Goal: Task Accomplishment & Management: Manage account settings

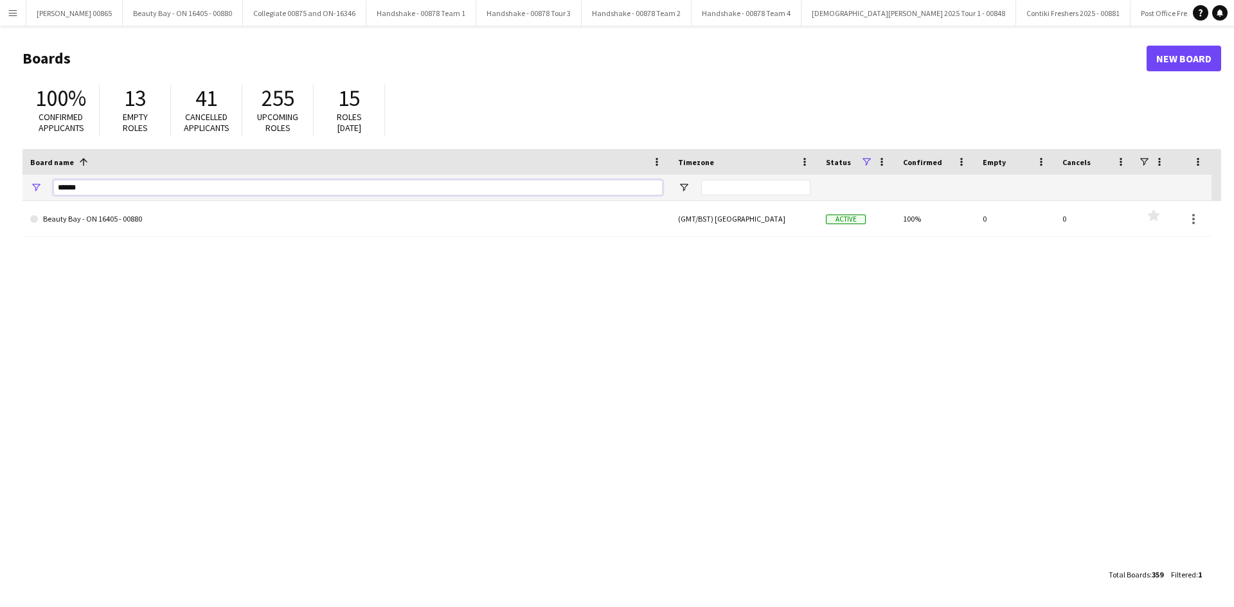
click at [182, 192] on input "******" at bounding box center [357, 187] width 609 height 15
type input "*"
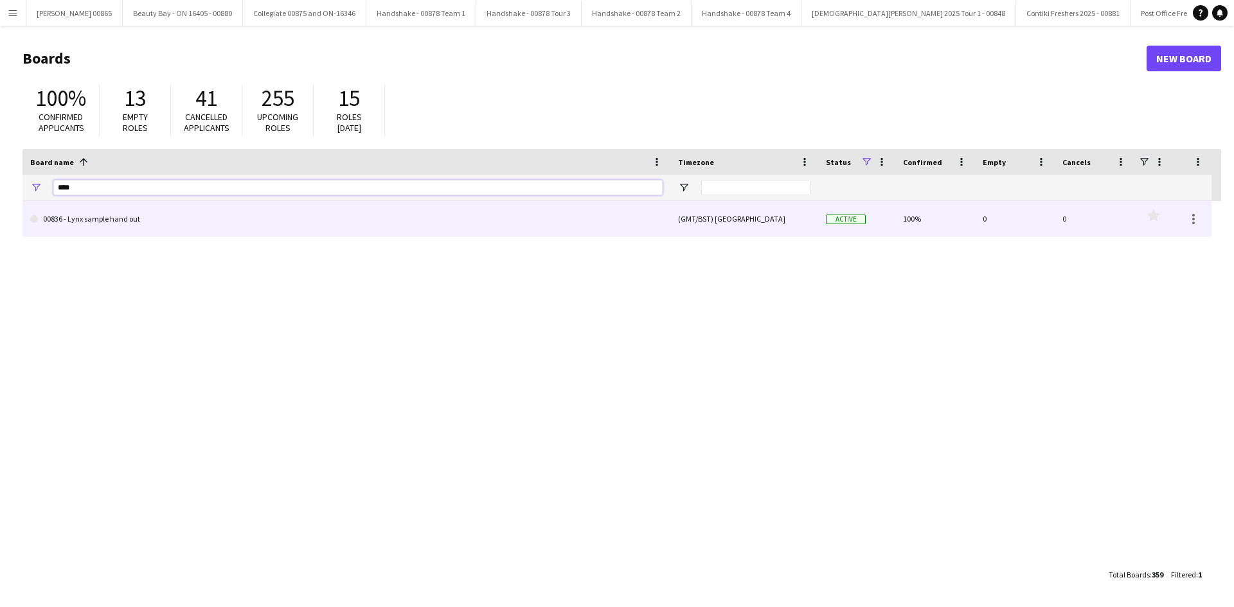
type input "****"
click at [118, 222] on link "00836 - Lynx sample hand out" at bounding box center [346, 219] width 633 height 36
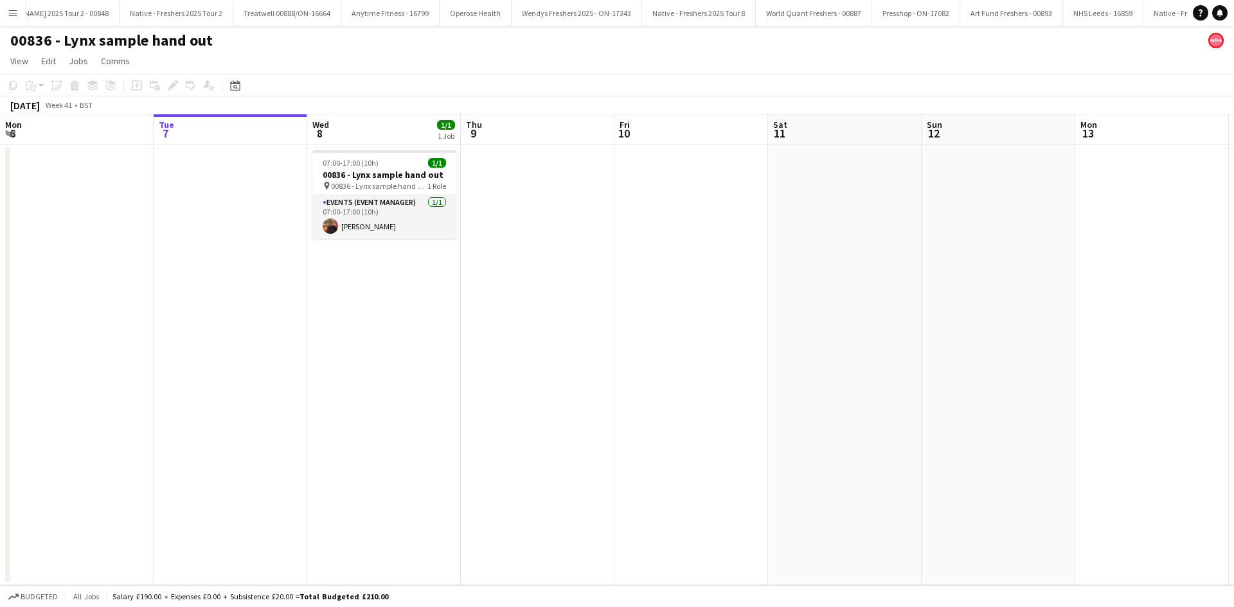
scroll to position [0, 2443]
click at [395, 206] on app-card-role "Events (Event Manager) [DATE] 07:00-17:00 (10h) [PERSON_NAME]" at bounding box center [384, 217] width 144 height 44
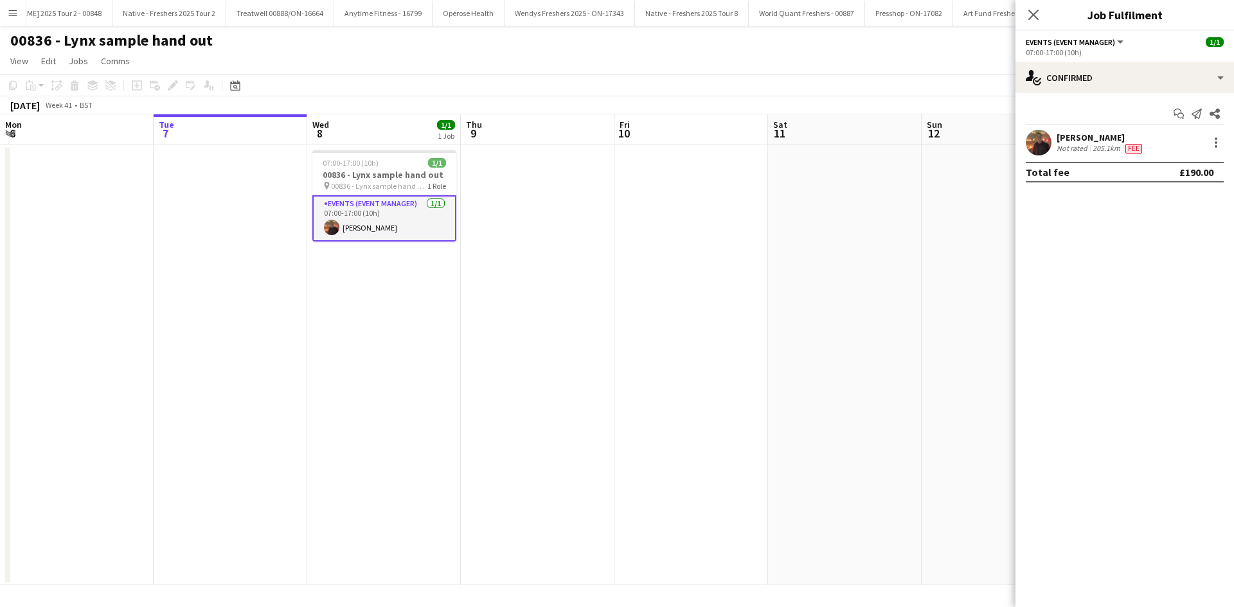
click at [1032, 22] on div "Close pop-in" at bounding box center [1034, 15] width 36 height 30
click at [1032, 12] on icon "Close pop-in" at bounding box center [1033, 14] width 12 height 12
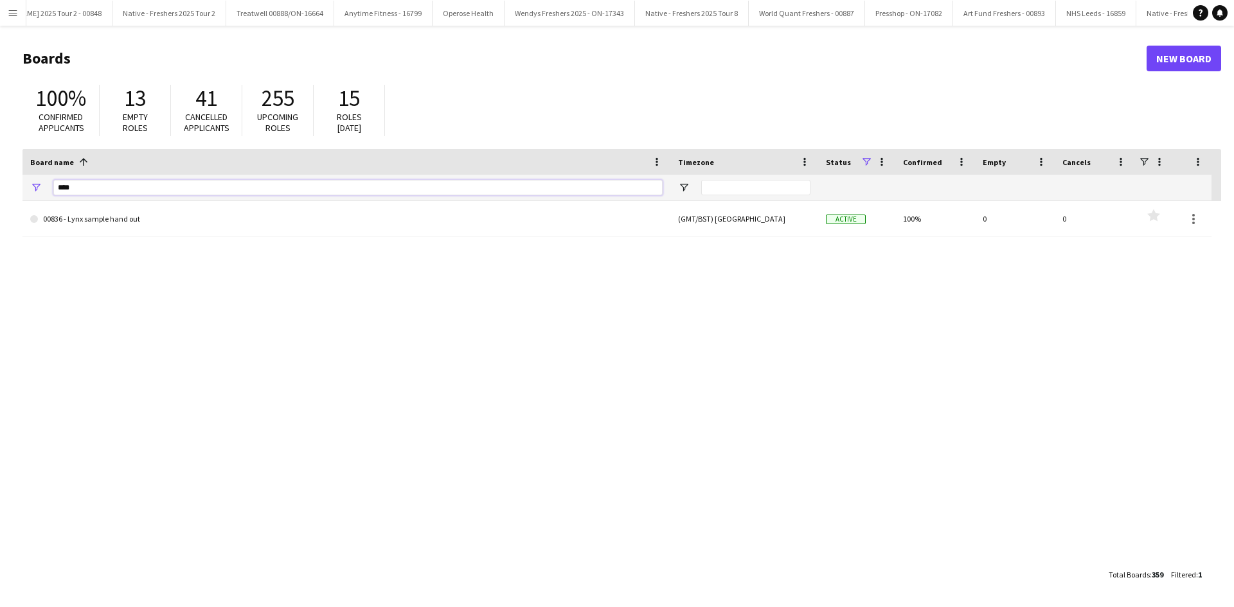
click at [101, 184] on input "****" at bounding box center [357, 187] width 609 height 15
type input "*****"
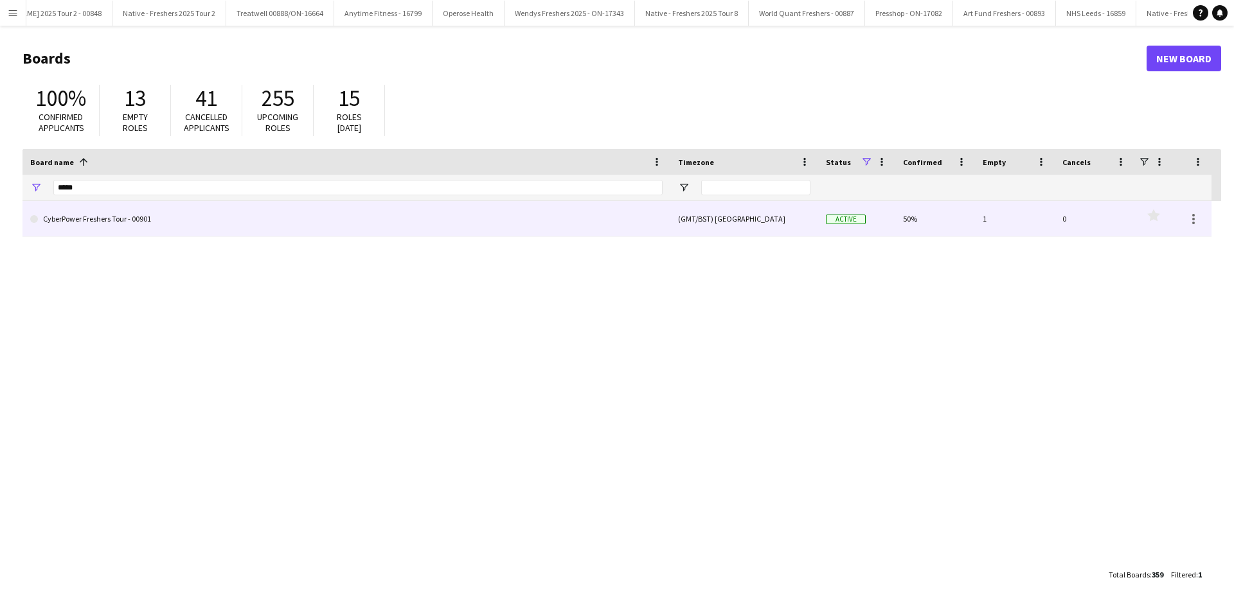
click at [159, 233] on link "CyberPower Freshers Tour - 00901" at bounding box center [346, 219] width 633 height 36
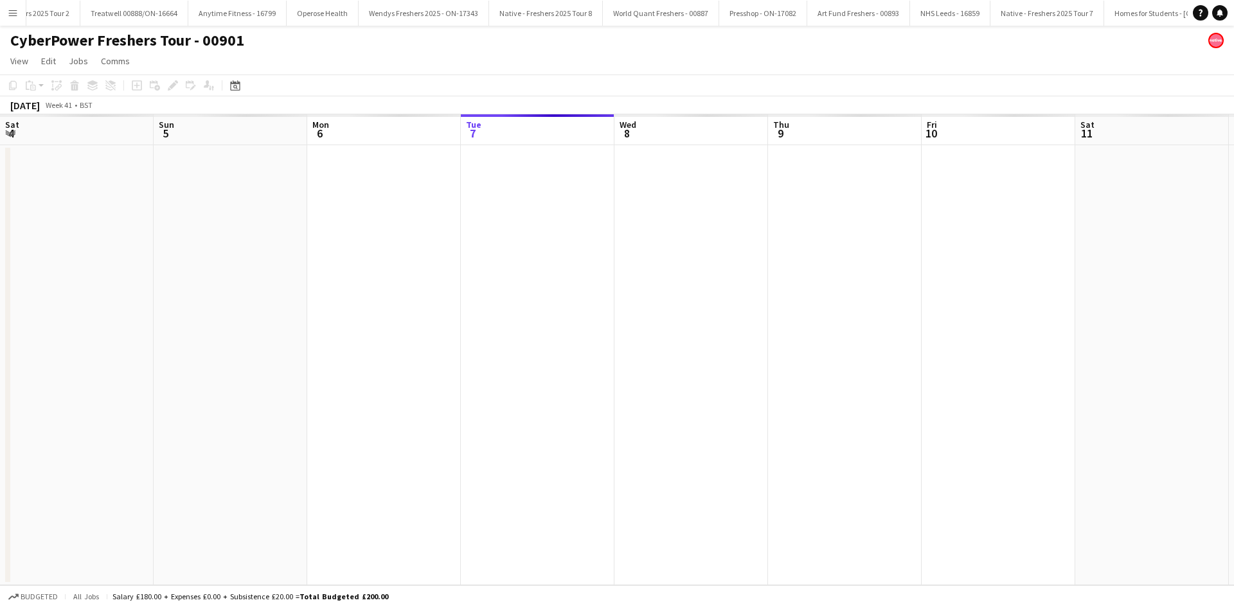
scroll to position [0, 307]
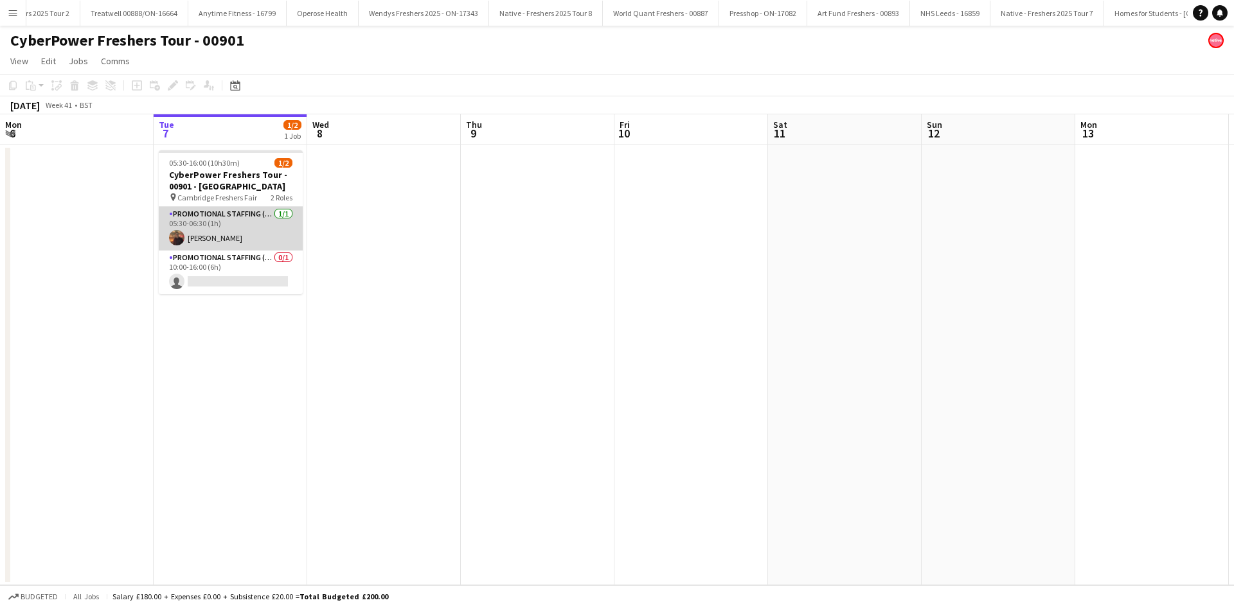
click at [213, 238] on app-card-role "Promotional Staffing (Brand Ambassadors) 1/1 05:30-06:30 (1h) Glenn Brighty" at bounding box center [231, 229] width 144 height 44
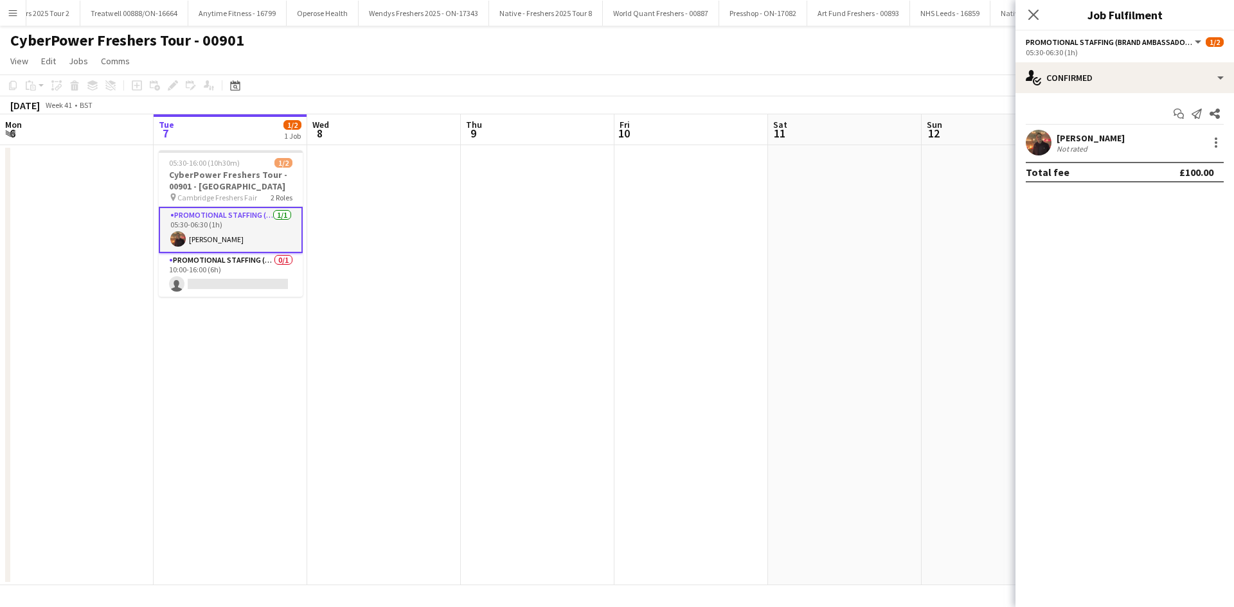
click at [234, 238] on app-card-role "Promotional Staffing (Brand Ambassadors) 1/1 05:30-06:30 (1h) Glenn Brighty" at bounding box center [231, 230] width 144 height 46
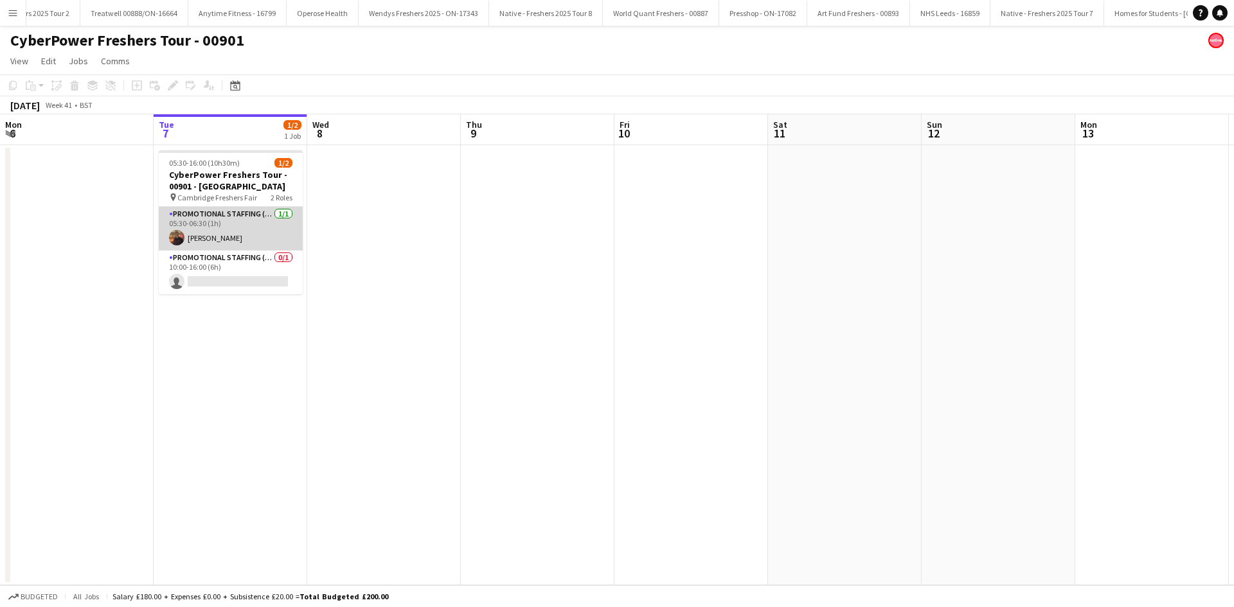
click at [234, 238] on app-card-role "Promotional Staffing (Brand Ambassadors) 1/1 05:30-06:30 (1h) Glenn Brighty" at bounding box center [231, 229] width 144 height 44
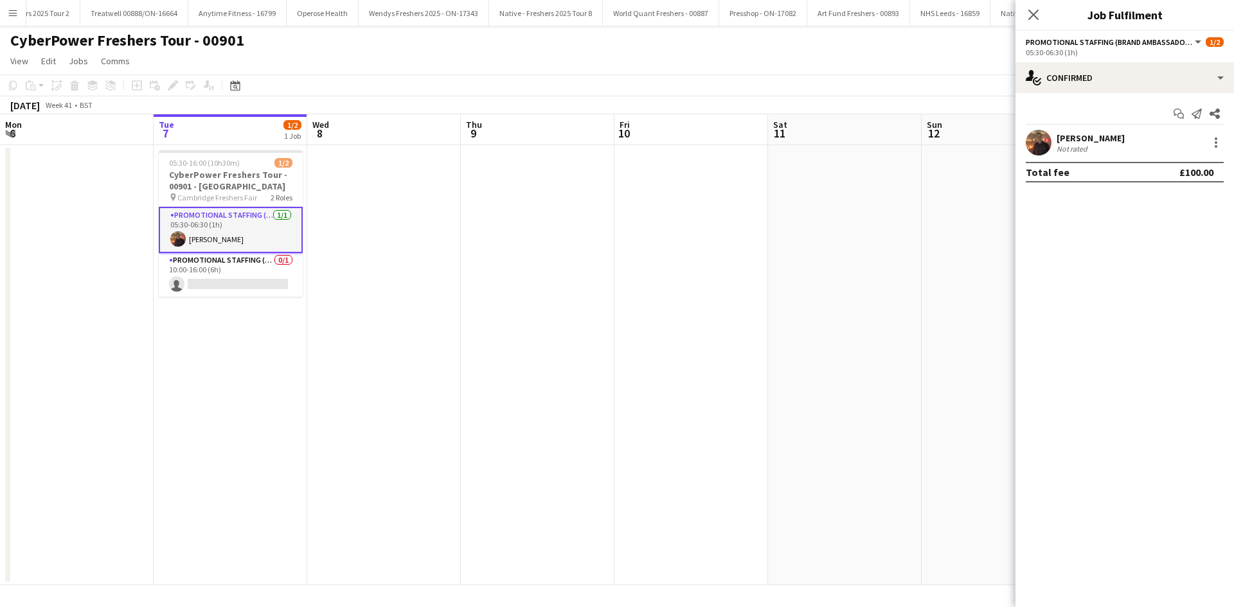
click at [1097, 137] on div "[PERSON_NAME]" at bounding box center [1091, 138] width 68 height 12
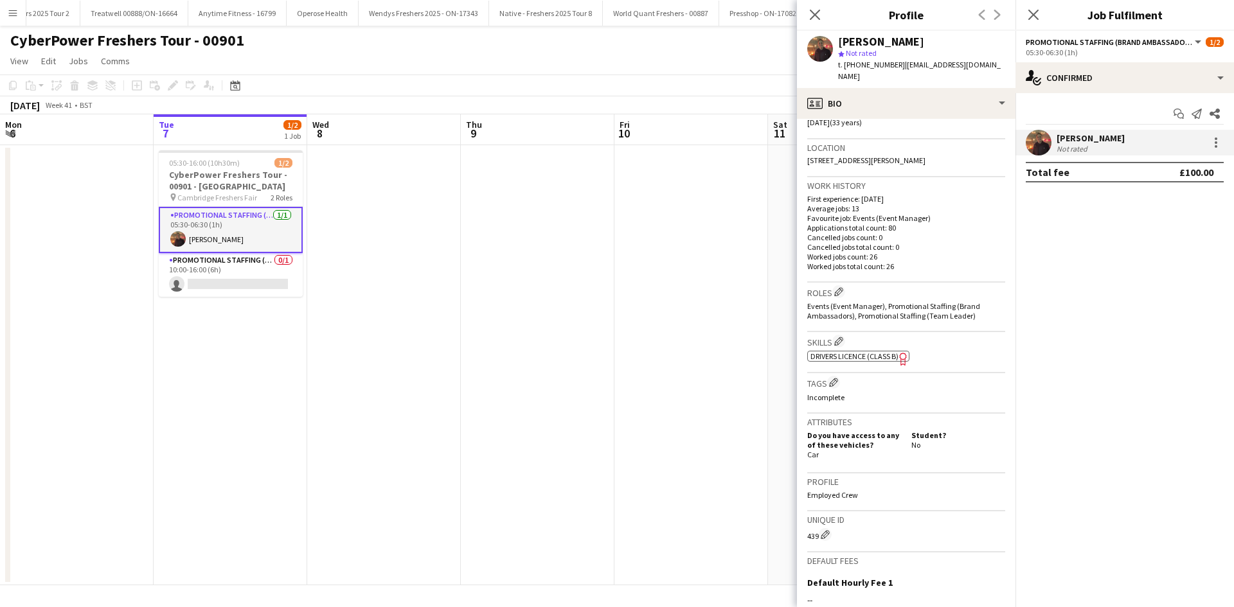
scroll to position [417, 0]
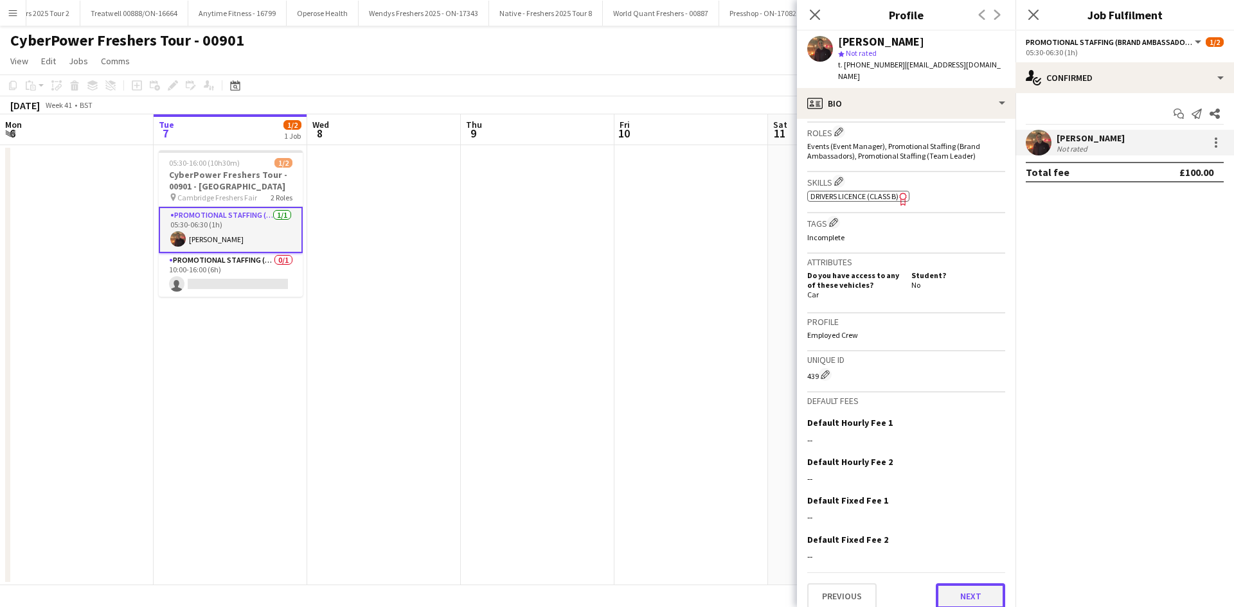
click at [970, 584] on button "Next" at bounding box center [970, 597] width 69 height 26
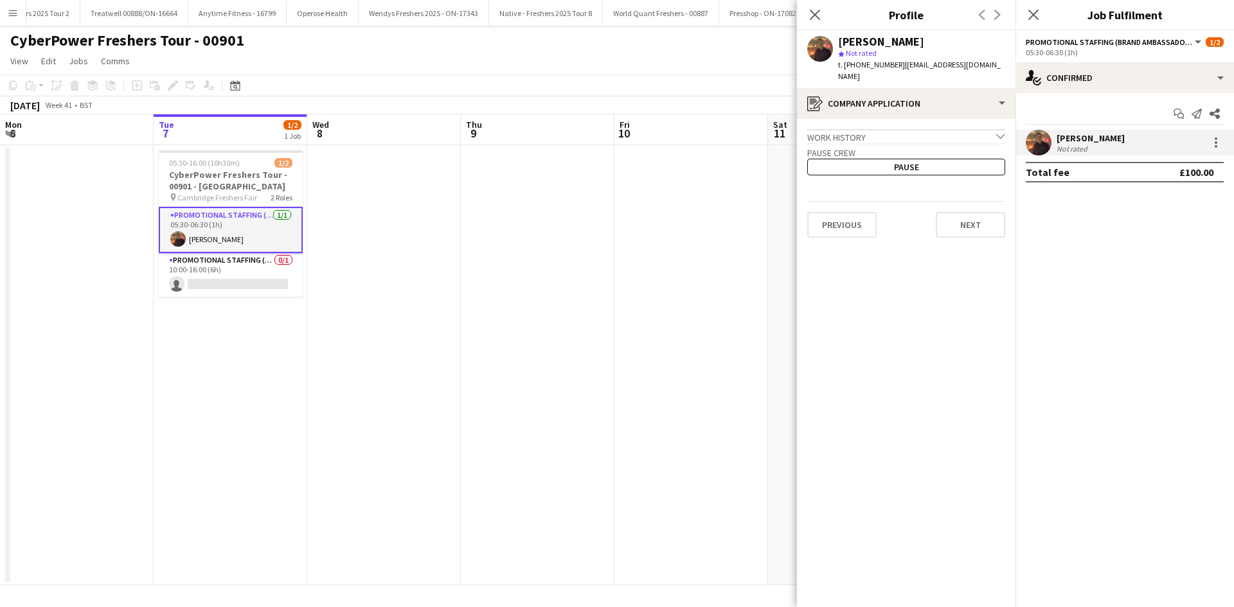
click at [969, 579] on app-crew-profile-application "Work history chevron-down Incomplete Pause crew Pause Previous Next" at bounding box center [906, 363] width 219 height 489
click at [951, 212] on button "Next" at bounding box center [970, 225] width 69 height 26
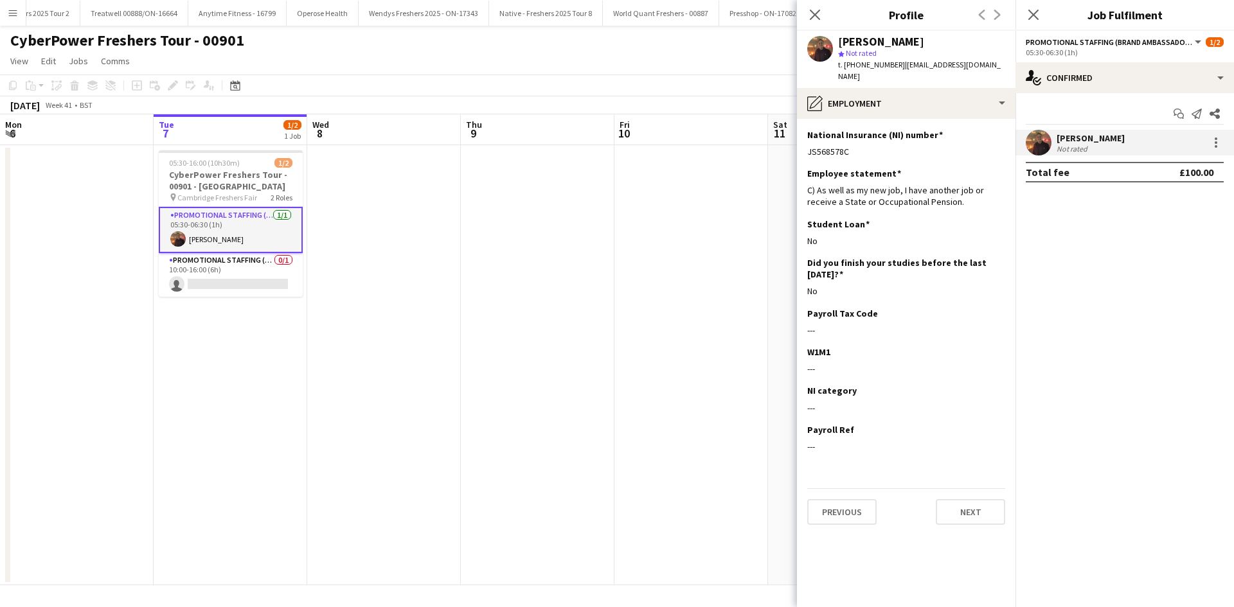
click at [976, 517] on app-section-data-types "National Insurance (NI) number Edit this field JS568578C Employee statement Edi…" at bounding box center [906, 363] width 219 height 489
click at [978, 499] on button "Next" at bounding box center [970, 512] width 69 height 26
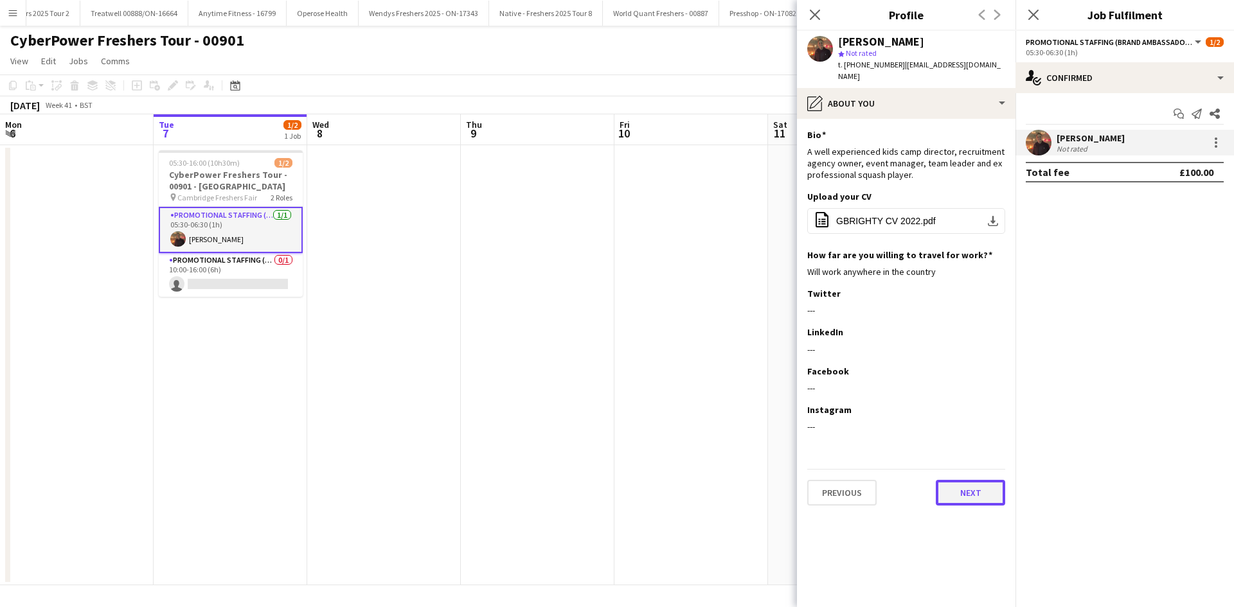
click at [973, 480] on button "Next" at bounding box center [970, 493] width 69 height 26
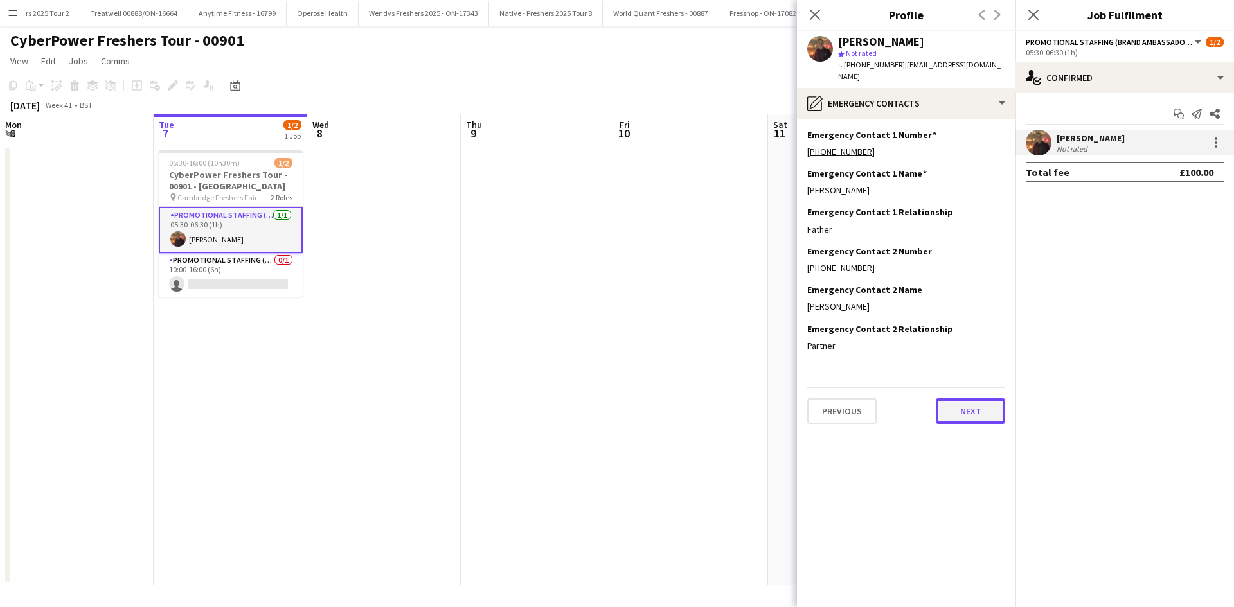
click at [973, 399] on button "Next" at bounding box center [970, 412] width 69 height 26
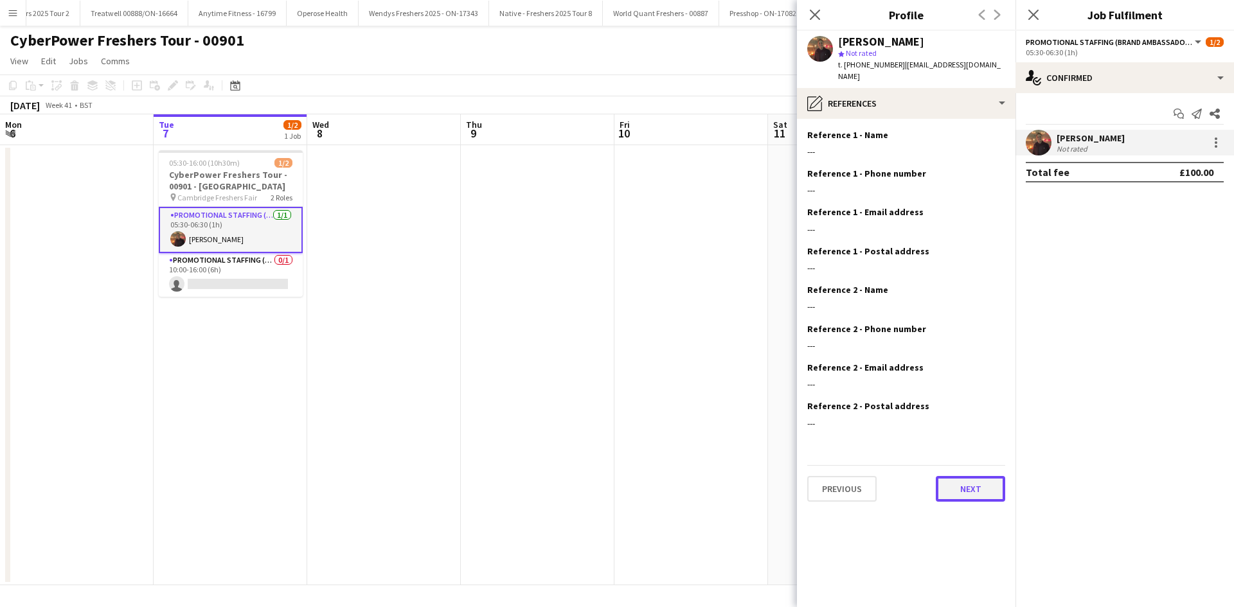
click at [975, 478] on button "Next" at bounding box center [970, 489] width 69 height 26
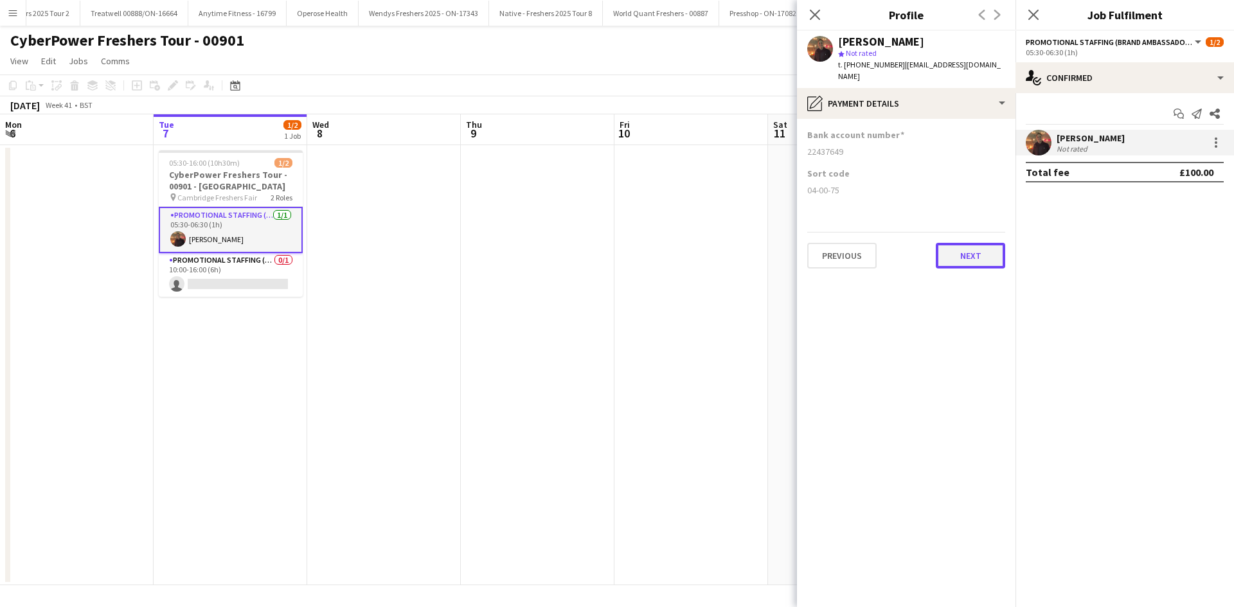
click at [980, 252] on button "Next" at bounding box center [970, 256] width 69 height 26
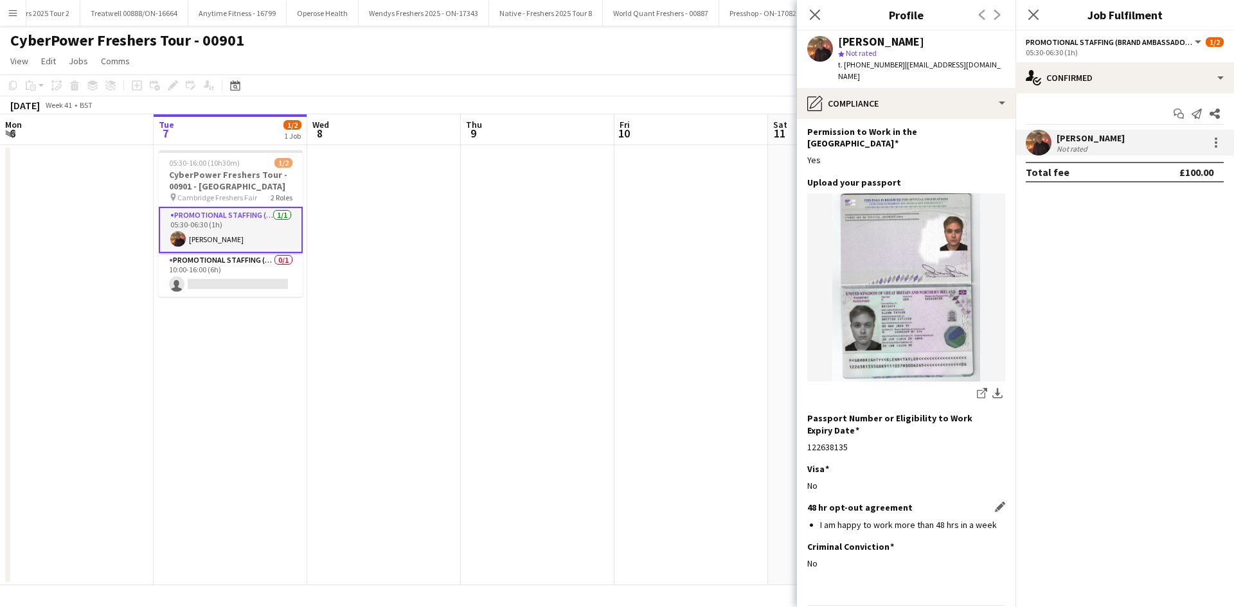
scroll to position [63, 0]
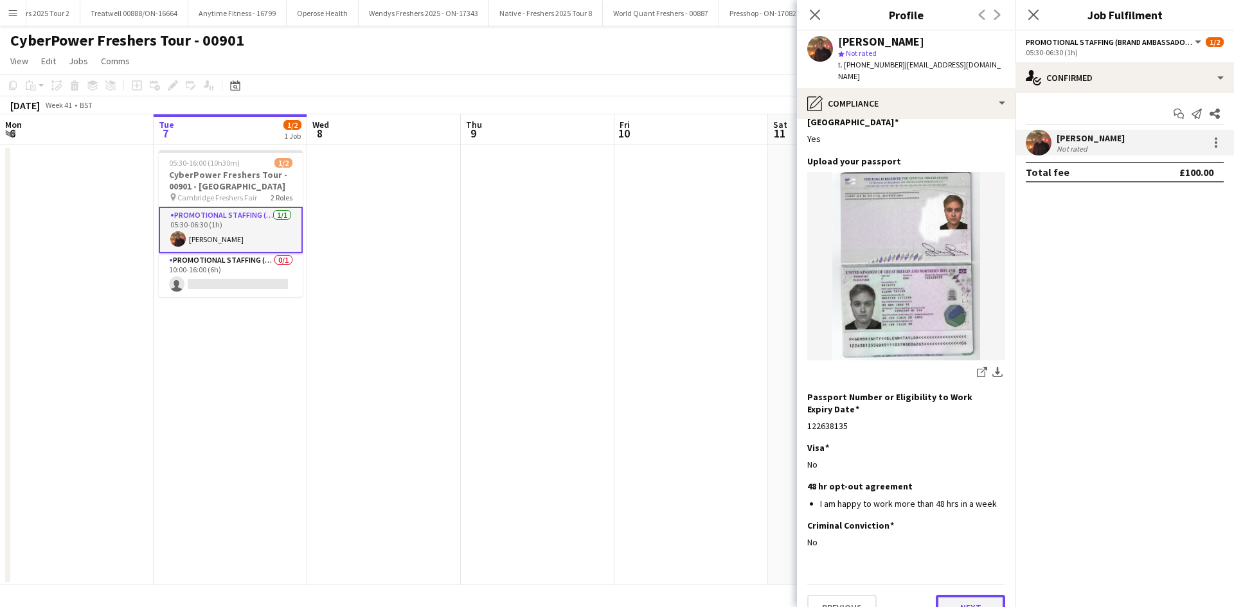
click at [959, 595] on button "Next" at bounding box center [970, 608] width 69 height 26
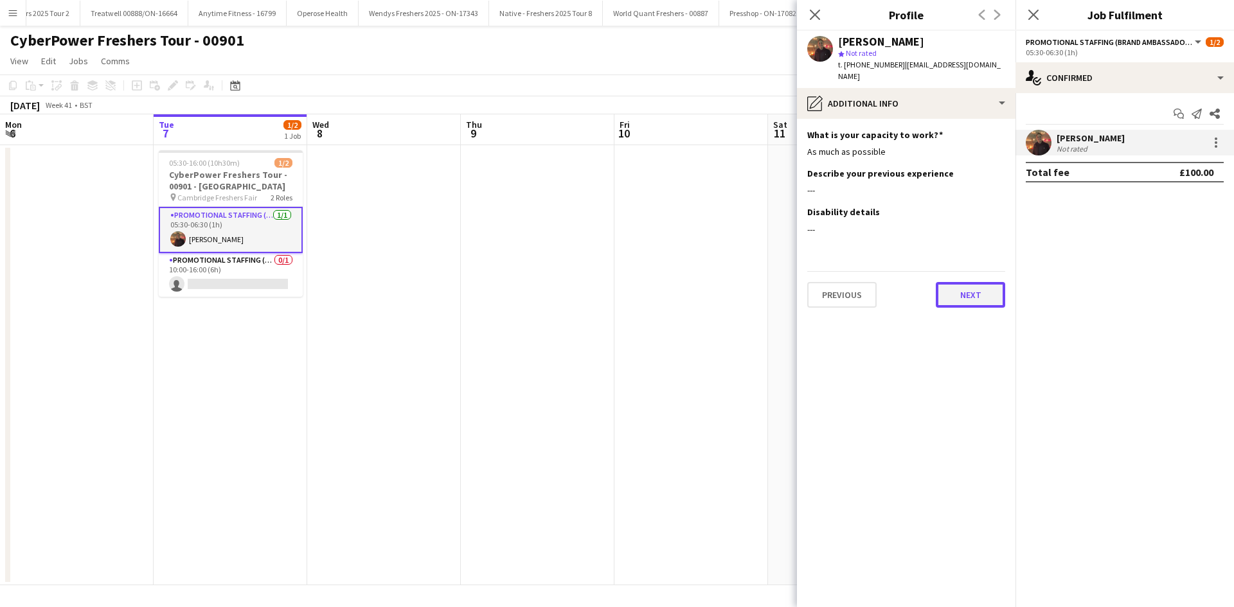
click at [985, 283] on button "Next" at bounding box center [970, 295] width 69 height 26
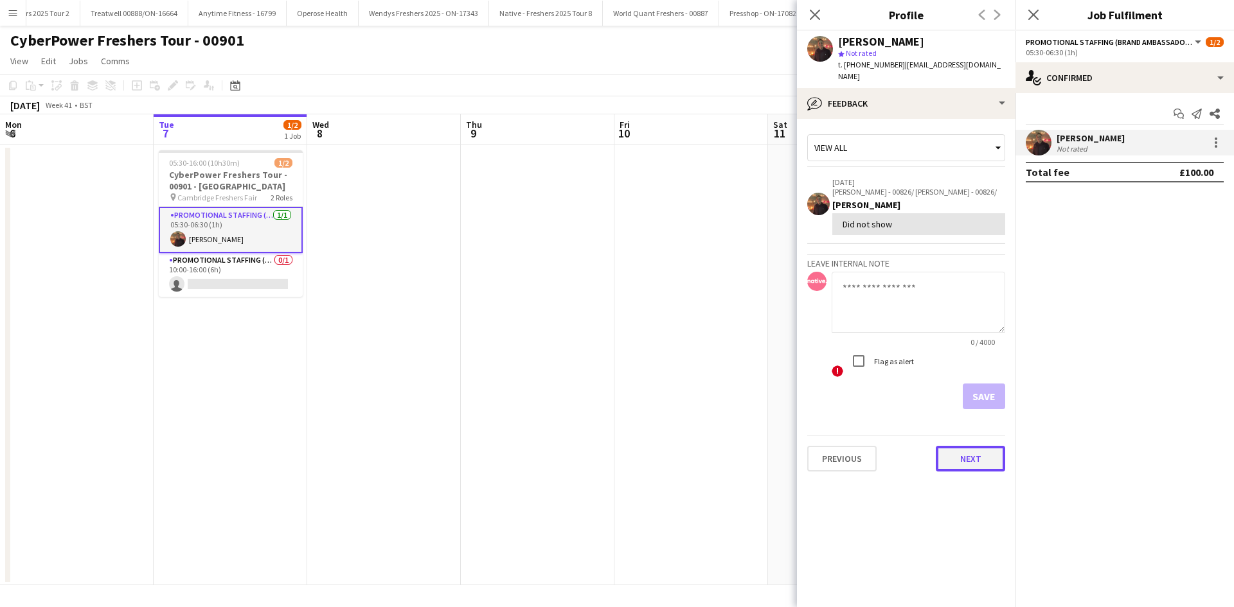
click at [968, 446] on button "Next" at bounding box center [970, 459] width 69 height 26
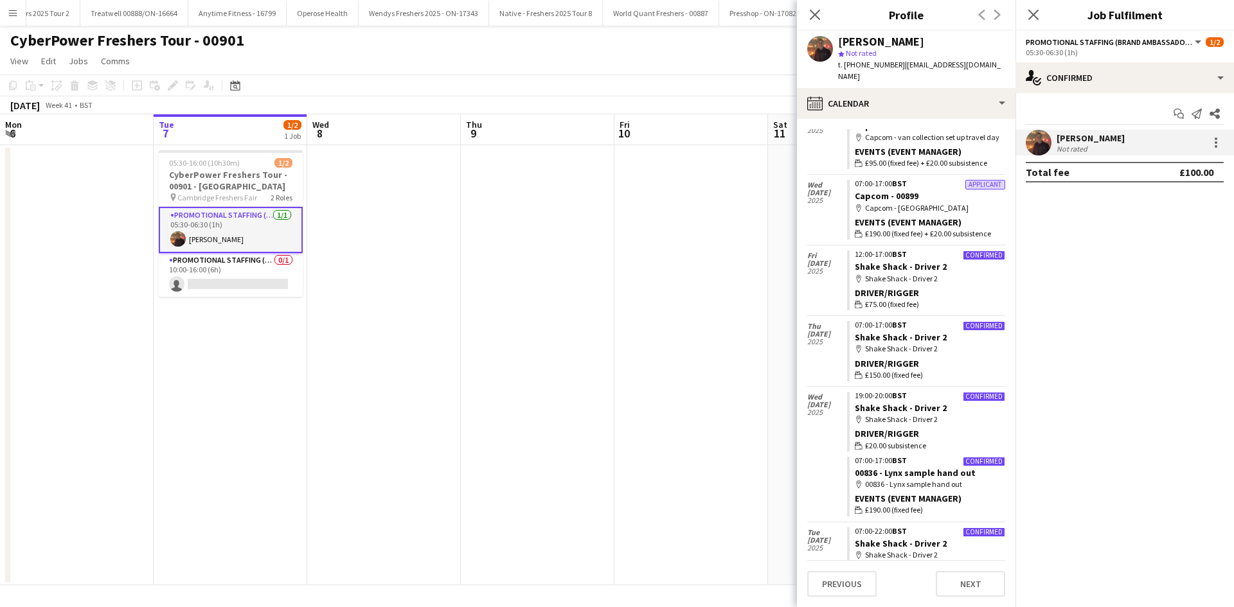
scroll to position [386, 0]
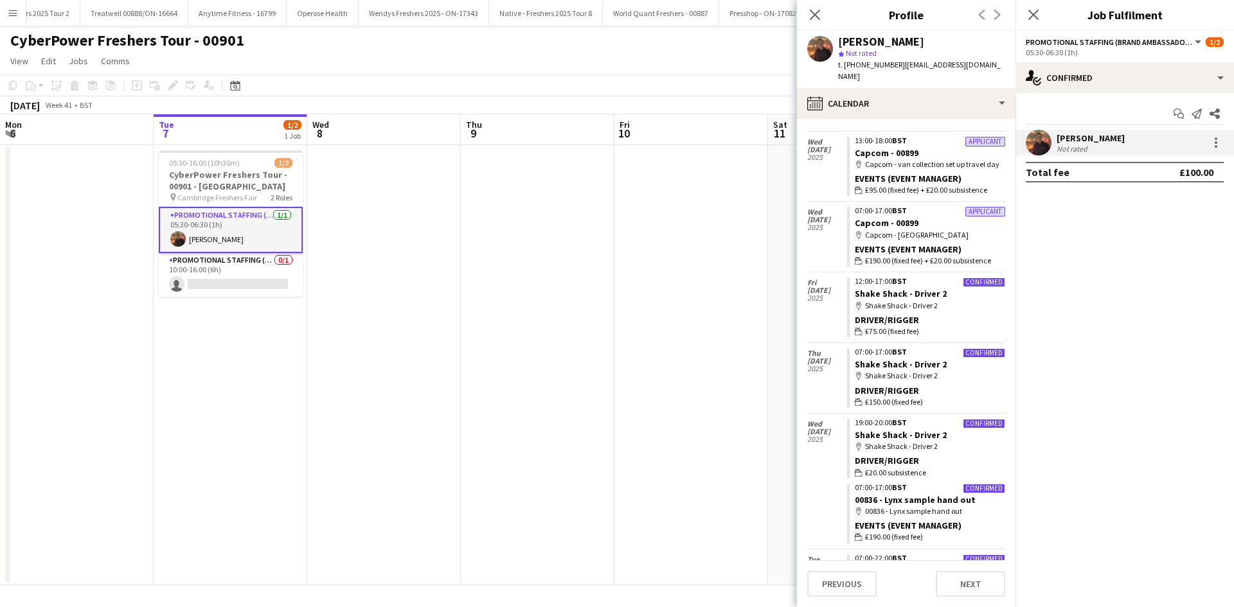
click at [522, 271] on app-date-cell at bounding box center [538, 365] width 154 height 440
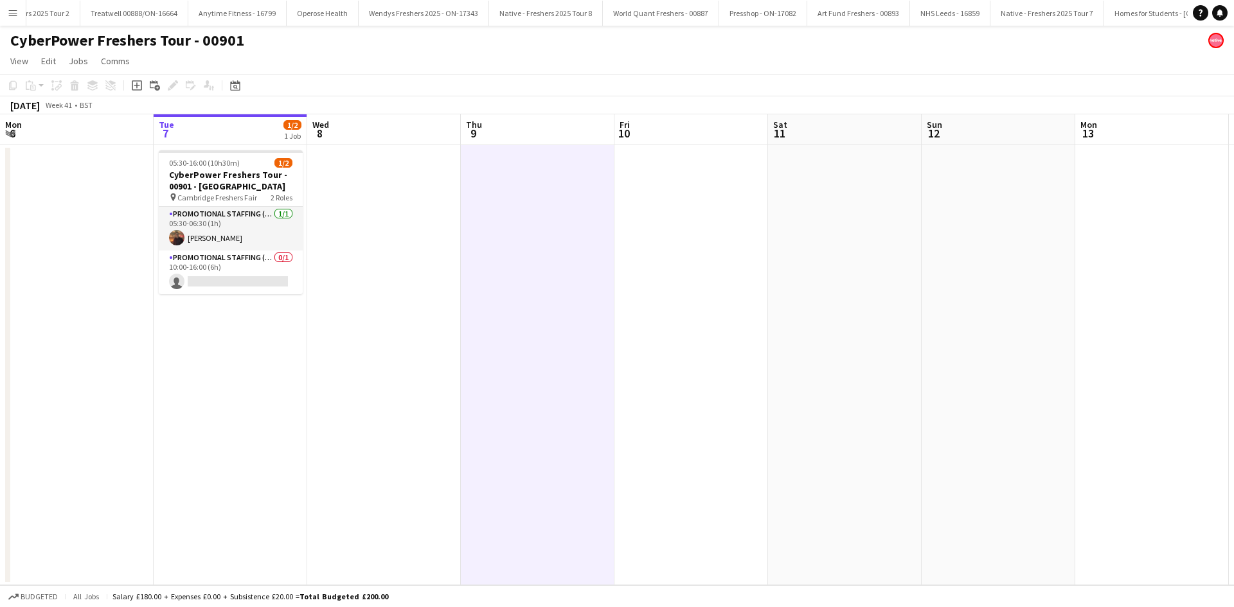
click at [15, 15] on app-icon "Menu" at bounding box center [13, 13] width 10 height 10
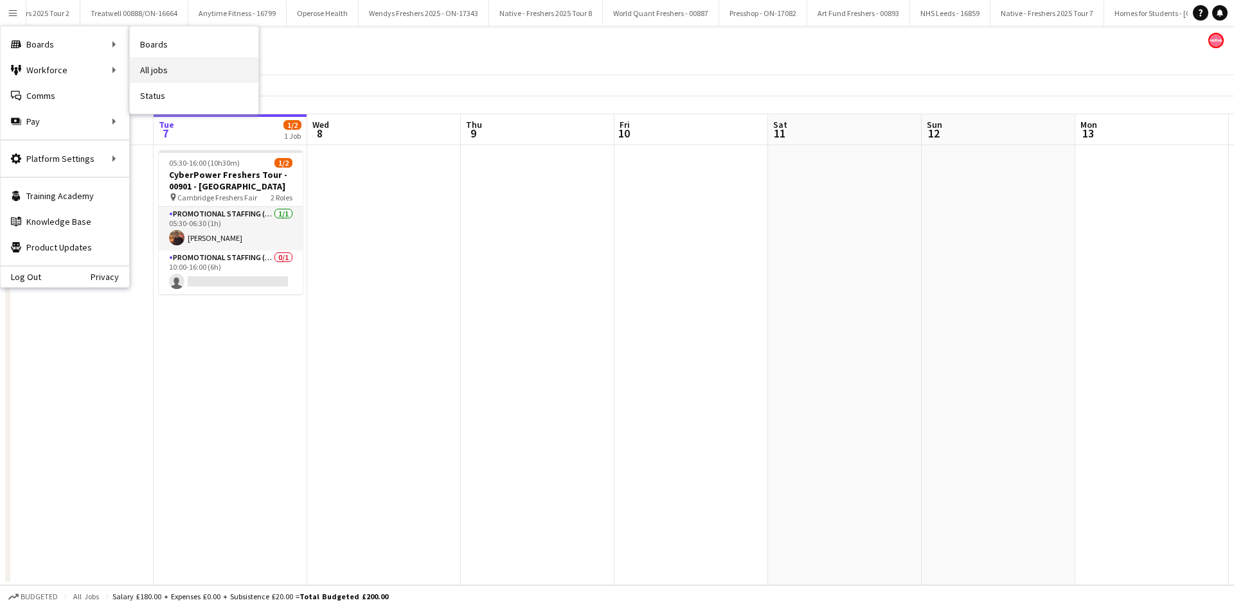
click at [161, 71] on link "All jobs" at bounding box center [194, 70] width 129 height 26
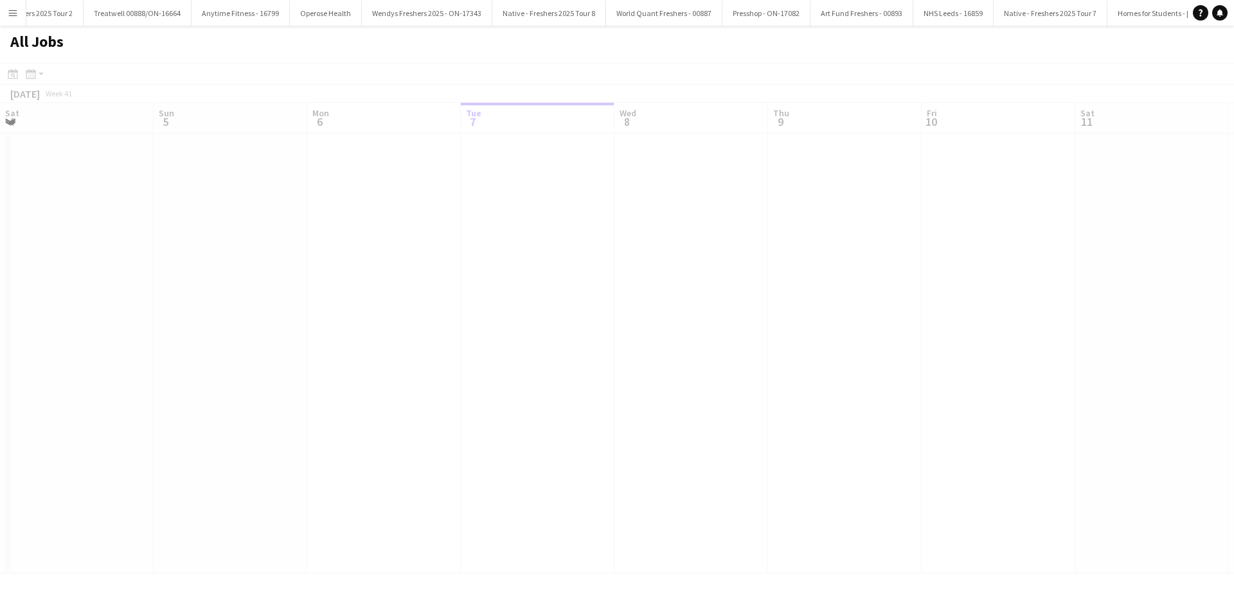
scroll to position [0, 307]
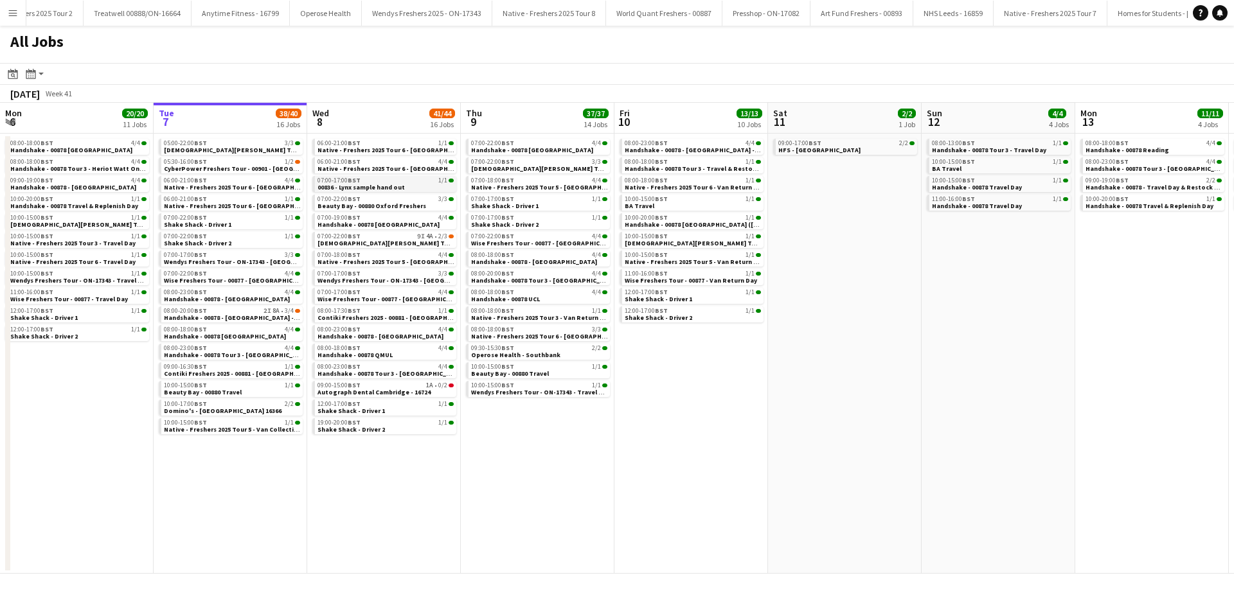
click at [359, 192] on app-brief-job-card "07:00-17:00 BST 1/1 00836 - Lynx sample hand out" at bounding box center [384, 184] width 144 height 16
click at [359, 188] on span "00836 - Lynx sample hand out" at bounding box center [361, 187] width 87 height 8
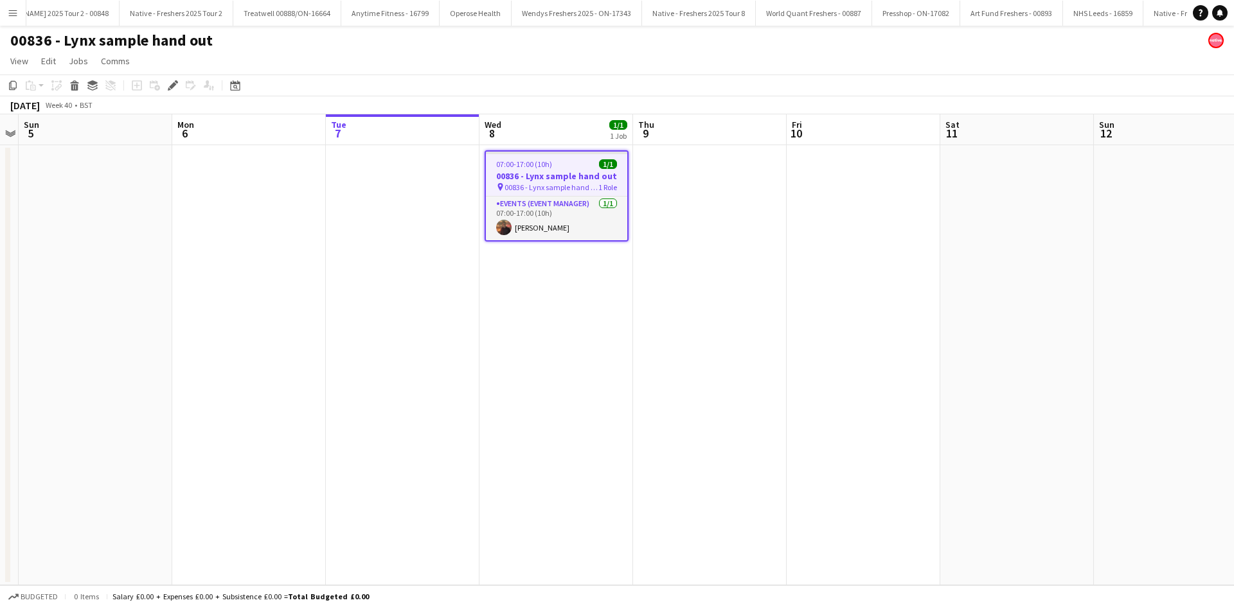
scroll to position [0, 2443]
click at [530, 237] on app-card-role "Events (Event Manager) [DATE] 07:00-17:00 (10h) [PERSON_NAME]" at bounding box center [556, 219] width 141 height 44
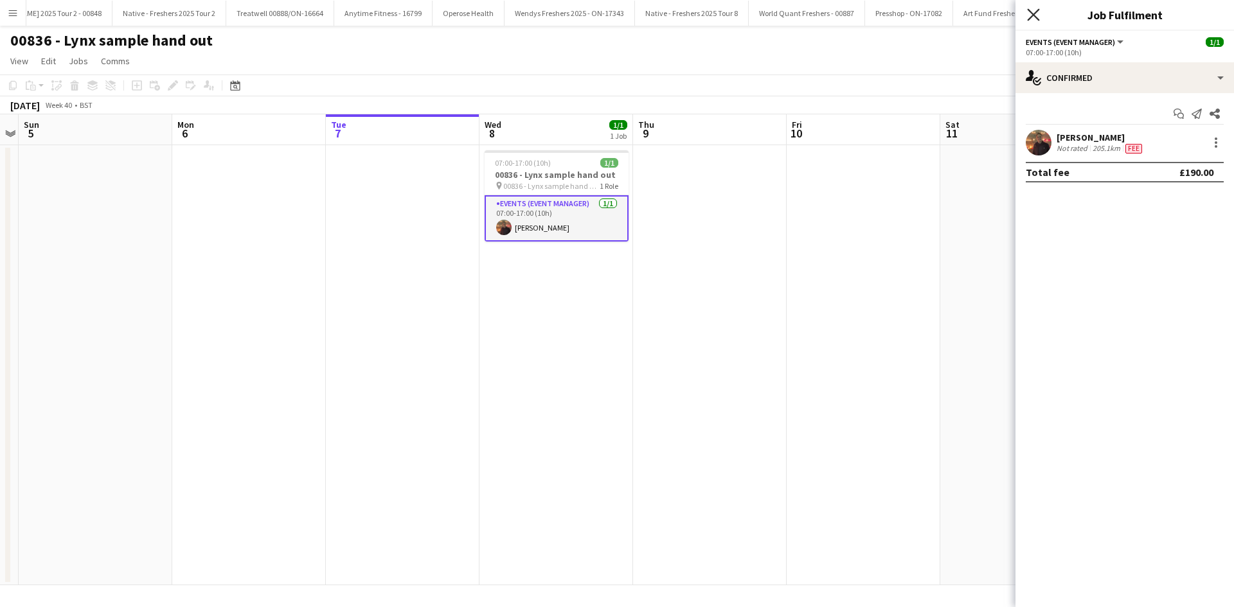
click at [1038, 11] on icon at bounding box center [1033, 14] width 12 height 12
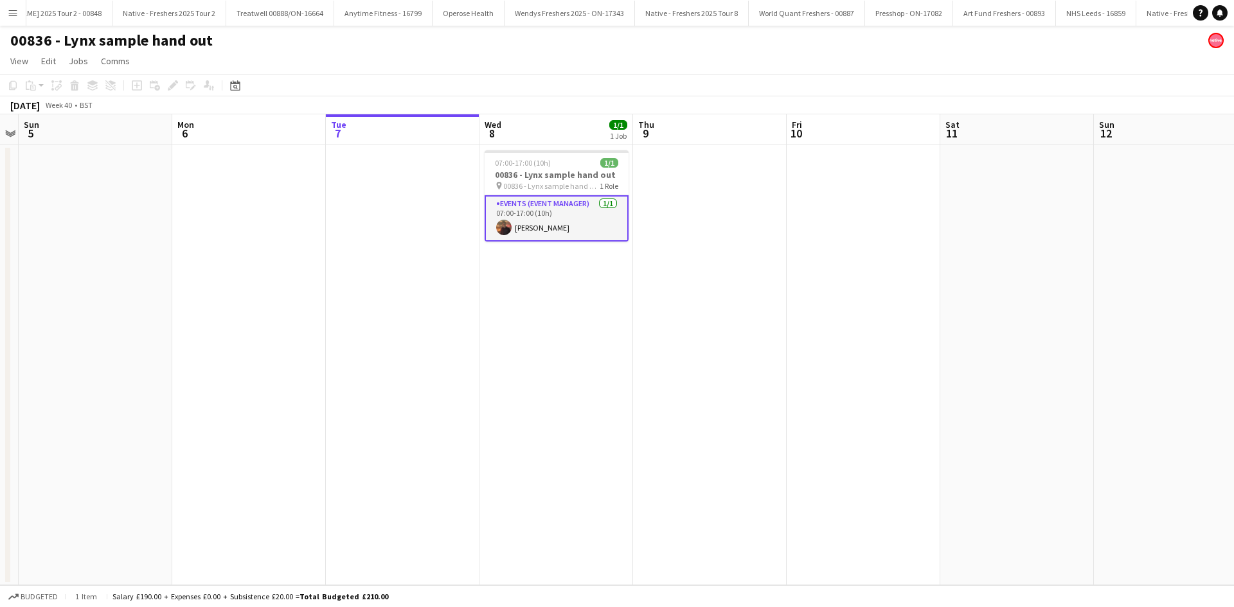
click at [542, 224] on app-card-role "Events (Event Manager) [DATE] 07:00-17:00 (10h) [PERSON_NAME]" at bounding box center [557, 218] width 144 height 46
click at [582, 211] on app-card-role "Events (Event Manager) [DATE] 07:00-17:00 (10h) [PERSON_NAME]" at bounding box center [557, 217] width 144 height 44
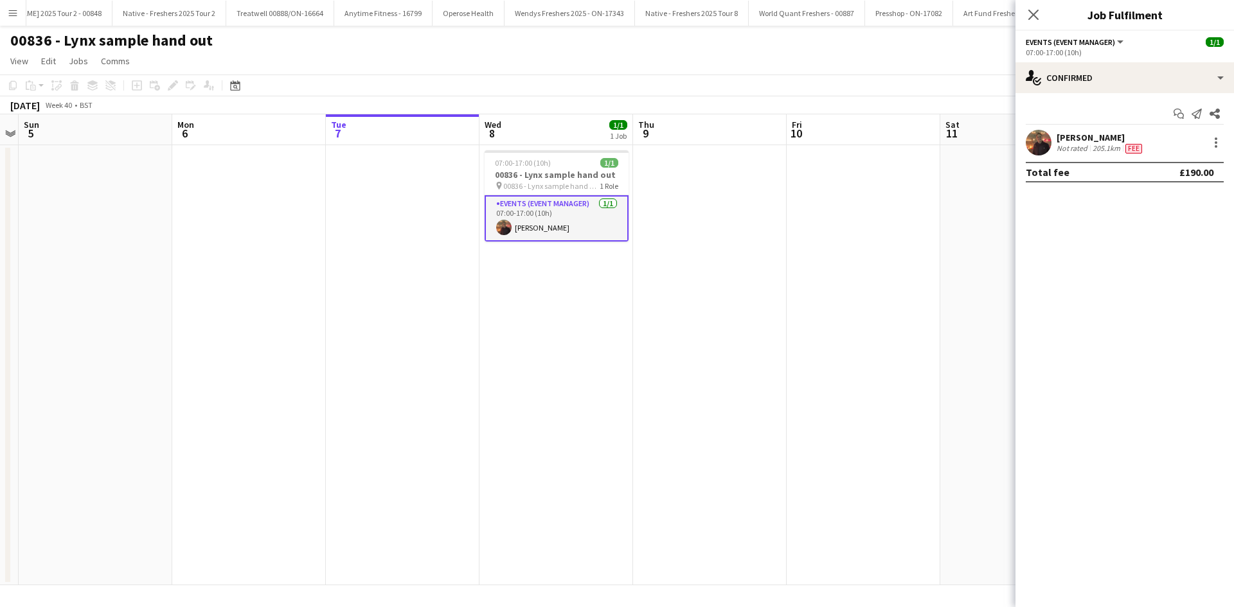
click at [1087, 136] on div "[PERSON_NAME]" at bounding box center [1101, 138] width 88 height 12
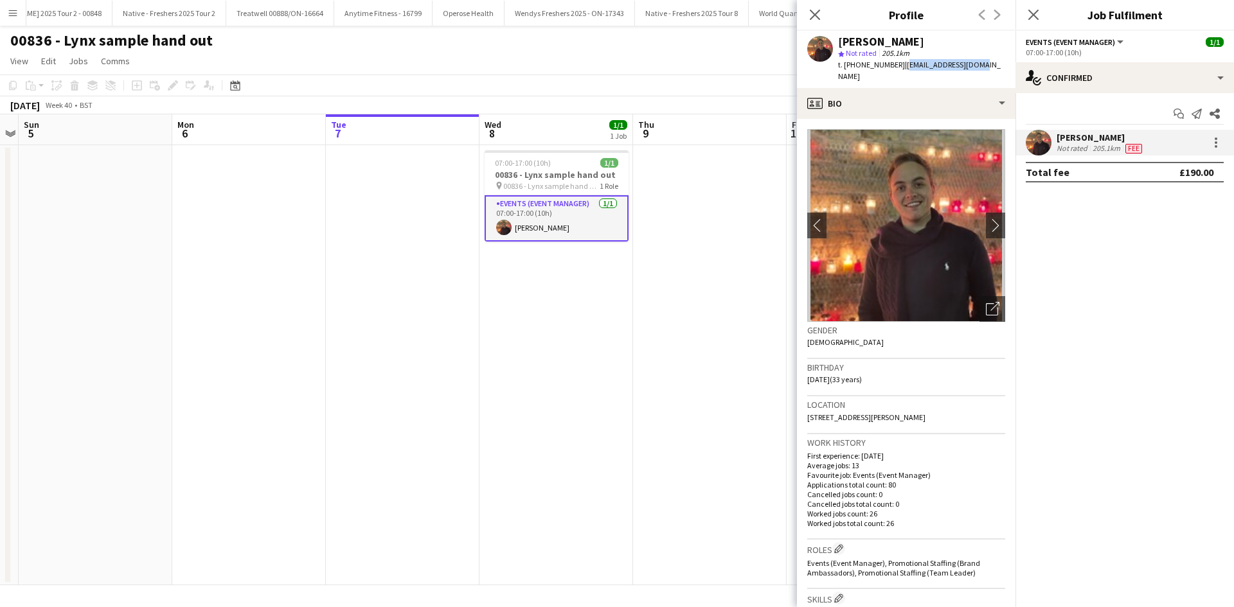
drag, startPoint x: 978, startPoint y: 66, endPoint x: 901, endPoint y: 73, distance: 78.1
click at [901, 73] on div "[PERSON_NAME] star Not rated 205.1km t. [PHONE_NUMBER] | [EMAIL_ADDRESS][DOMAIN…" at bounding box center [906, 59] width 219 height 57
copy span "[EMAIL_ADDRESS][DOMAIN_NAME]"
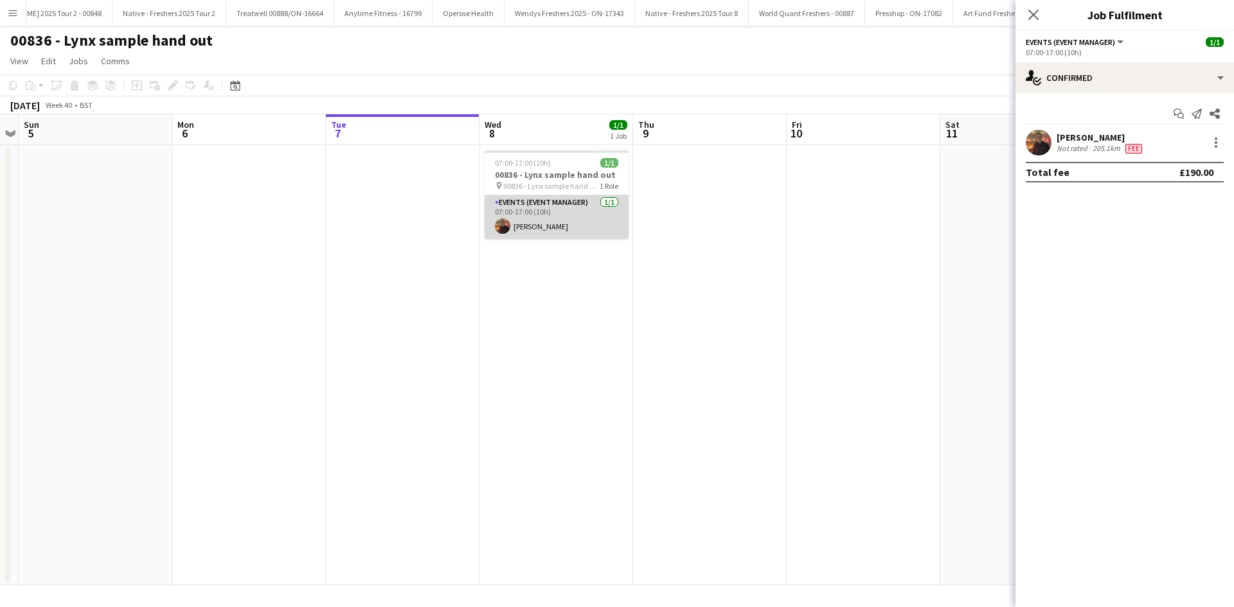
click at [532, 232] on app-card-role "Events (Event Manager) [DATE] 07:00-17:00 (10h) [PERSON_NAME]" at bounding box center [557, 217] width 144 height 44
click at [531, 219] on app-card-role "Events (Event Manager) [DATE] 07:00-17:00 (10h) [PERSON_NAME]" at bounding box center [557, 218] width 144 height 46
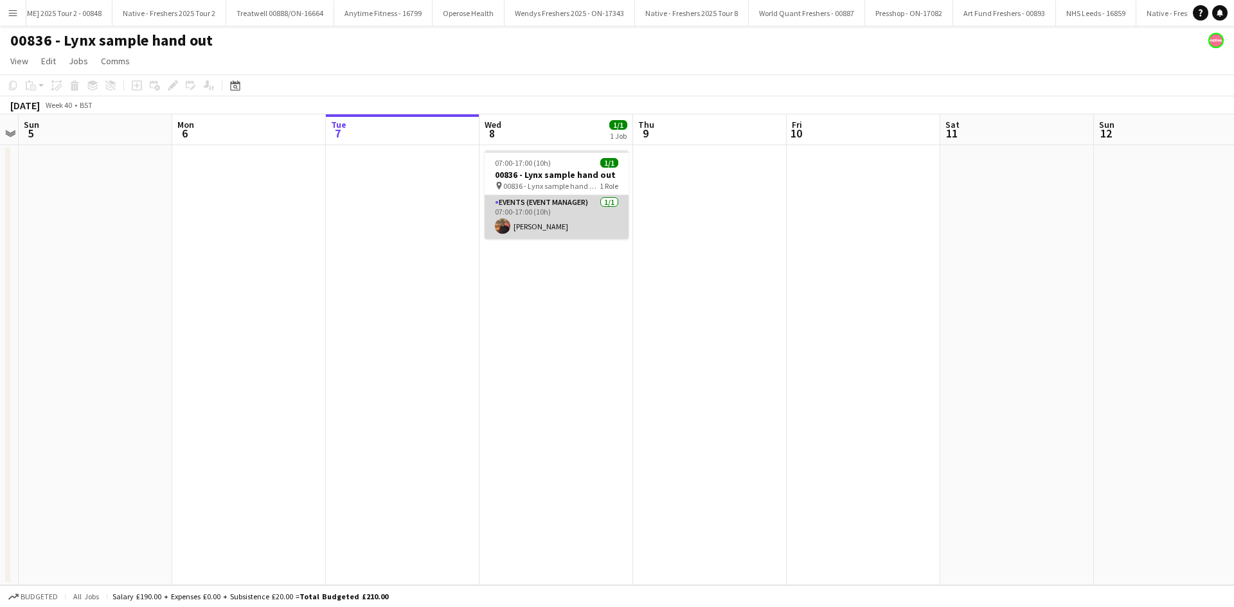
click at [543, 216] on app-card-role "Events (Event Manager) [DATE] 07:00-17:00 (10h) [PERSON_NAME]" at bounding box center [557, 217] width 144 height 44
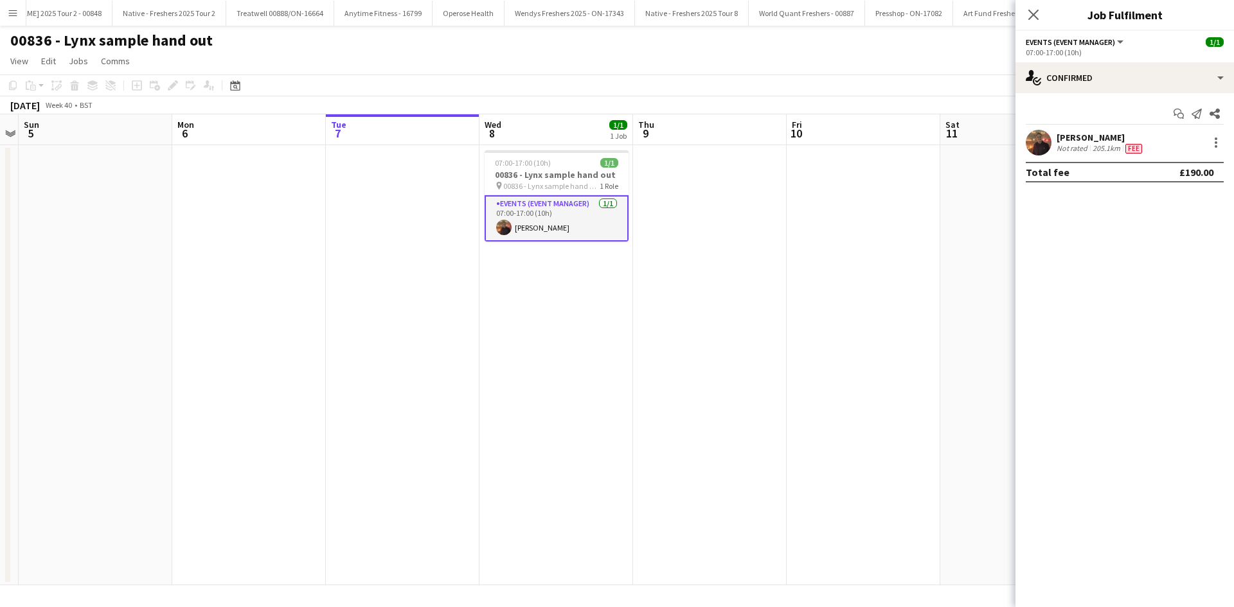
click at [1093, 138] on div "[PERSON_NAME]" at bounding box center [1101, 138] width 88 height 12
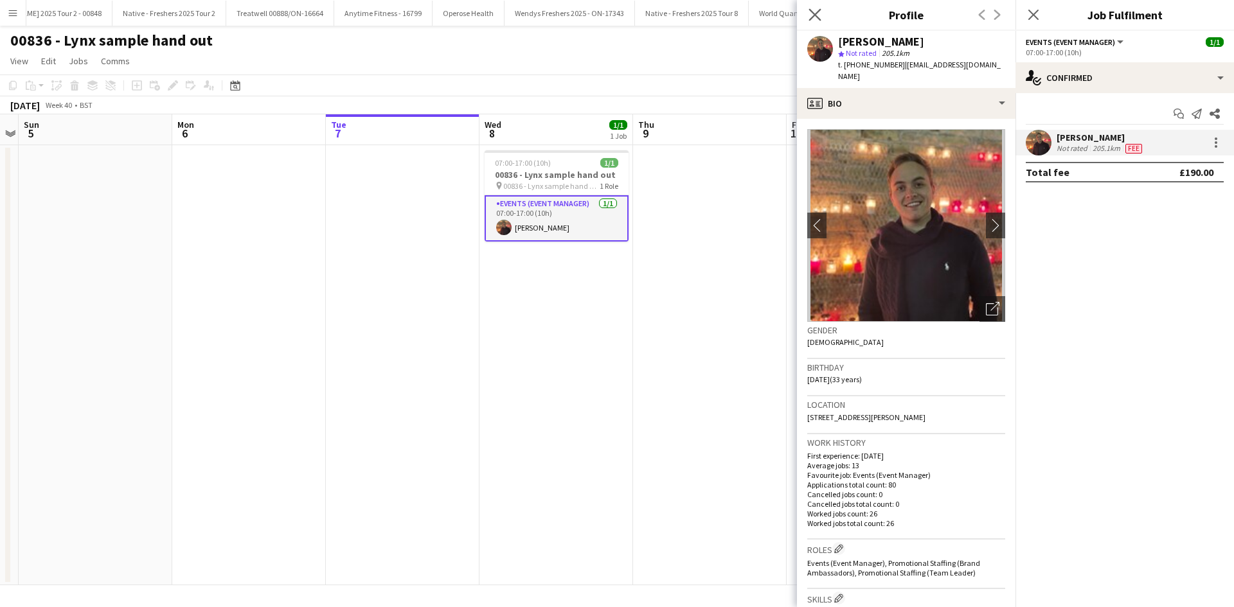
click at [821, 19] on app-icon "Close pop-in" at bounding box center [815, 15] width 19 height 19
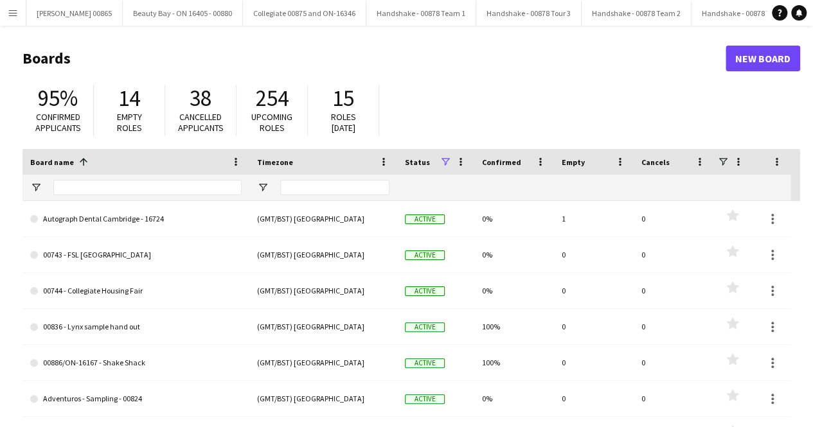
scroll to position [0, 2448]
